Goal: Task Accomplishment & Management: Use online tool/utility

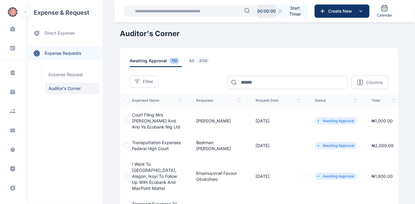
click at [140, 121] on span "Court Filing Mrs [PERSON_NAME] And Ano Vs Ecobank Nig Ltd" at bounding box center [156, 120] width 48 height 17
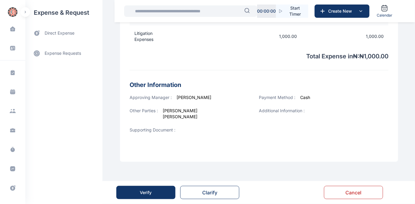
scroll to position [217, 0]
click at [145, 193] on div "Verify" at bounding box center [146, 193] width 12 height 6
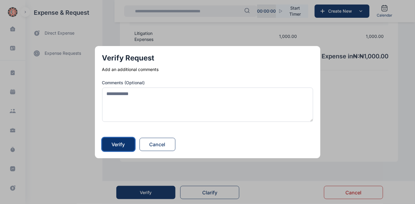
click at [120, 143] on div "Verify" at bounding box center [118, 144] width 13 height 7
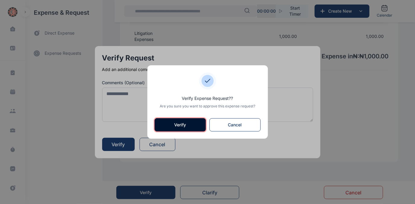
click at [178, 123] on button "Verify" at bounding box center [179, 124] width 51 height 13
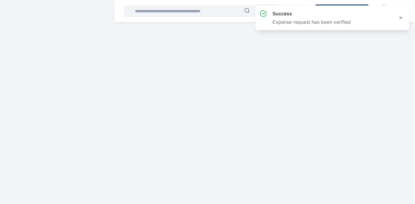
scroll to position [0, 0]
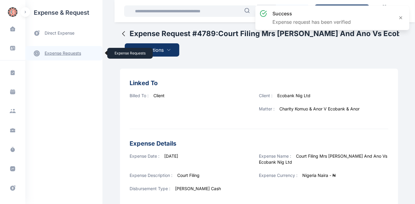
click at [61, 53] on link "expense requests expense requests" at bounding box center [63, 53] width 77 height 14
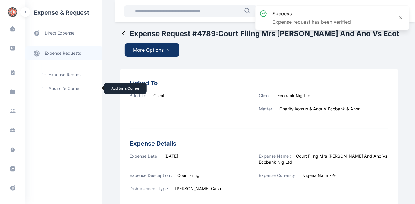
click at [58, 88] on span "Auditor's Corner Auditor's Corner" at bounding box center [72, 88] width 55 height 11
